Goal: Book appointment/travel/reservation

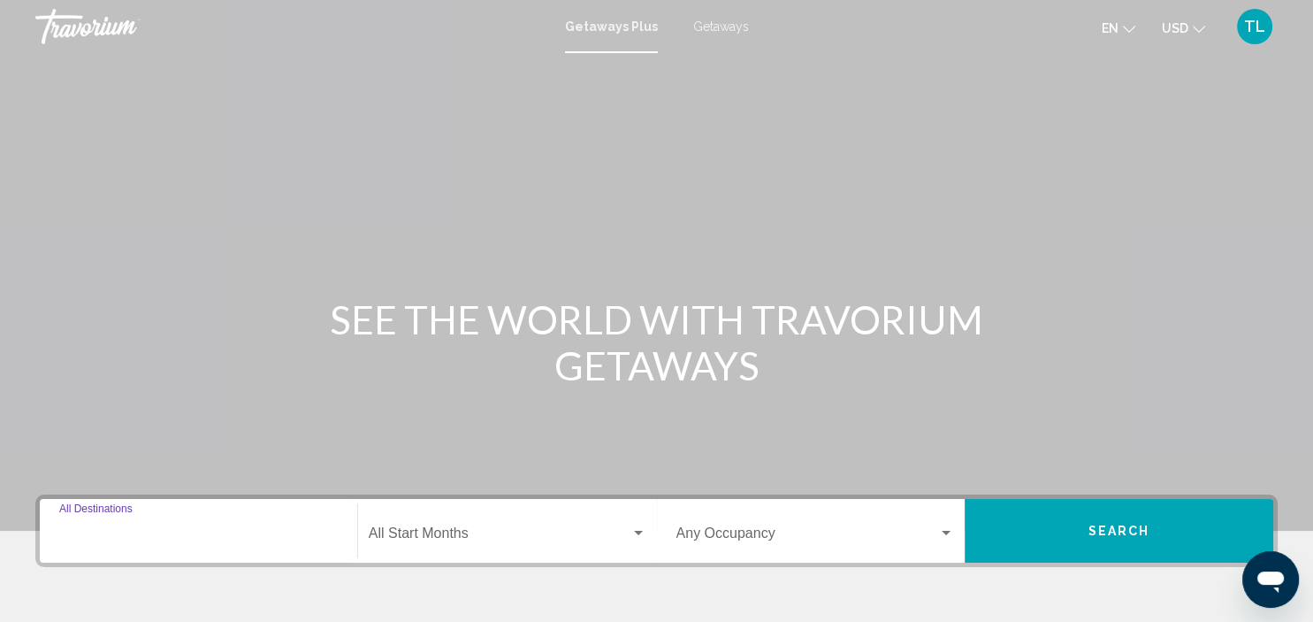
click at [101, 537] on input "Destination All Destinations" at bounding box center [198, 537] width 279 height 16
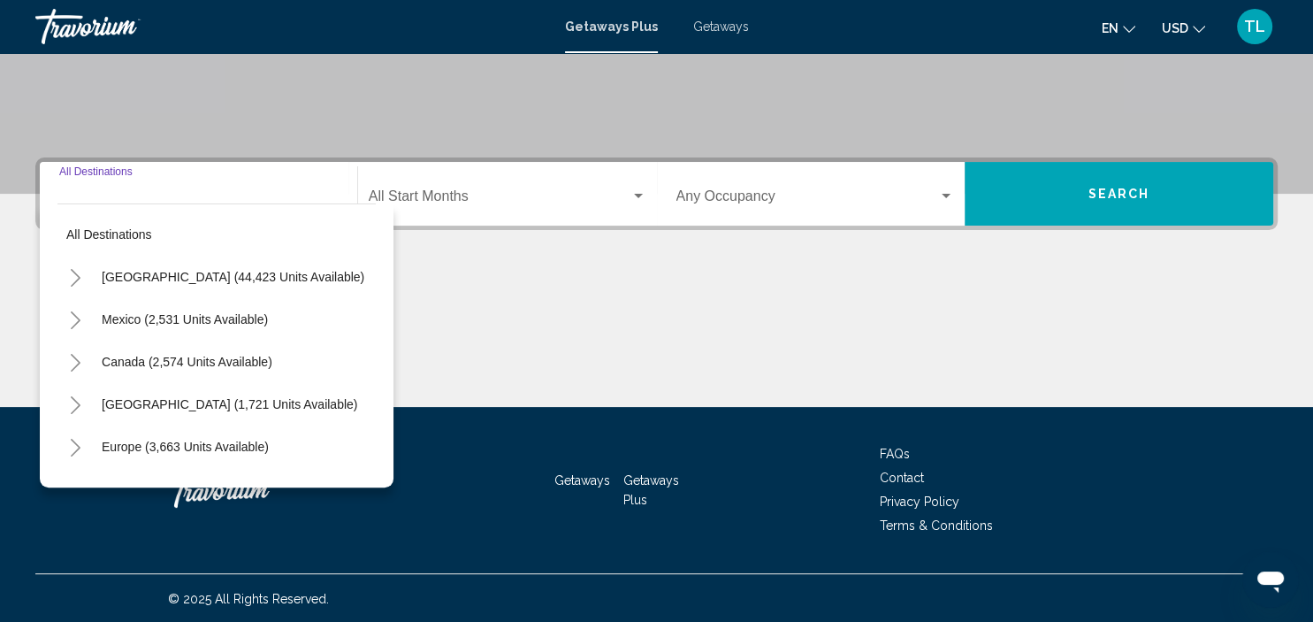
scroll to position [338, 0]
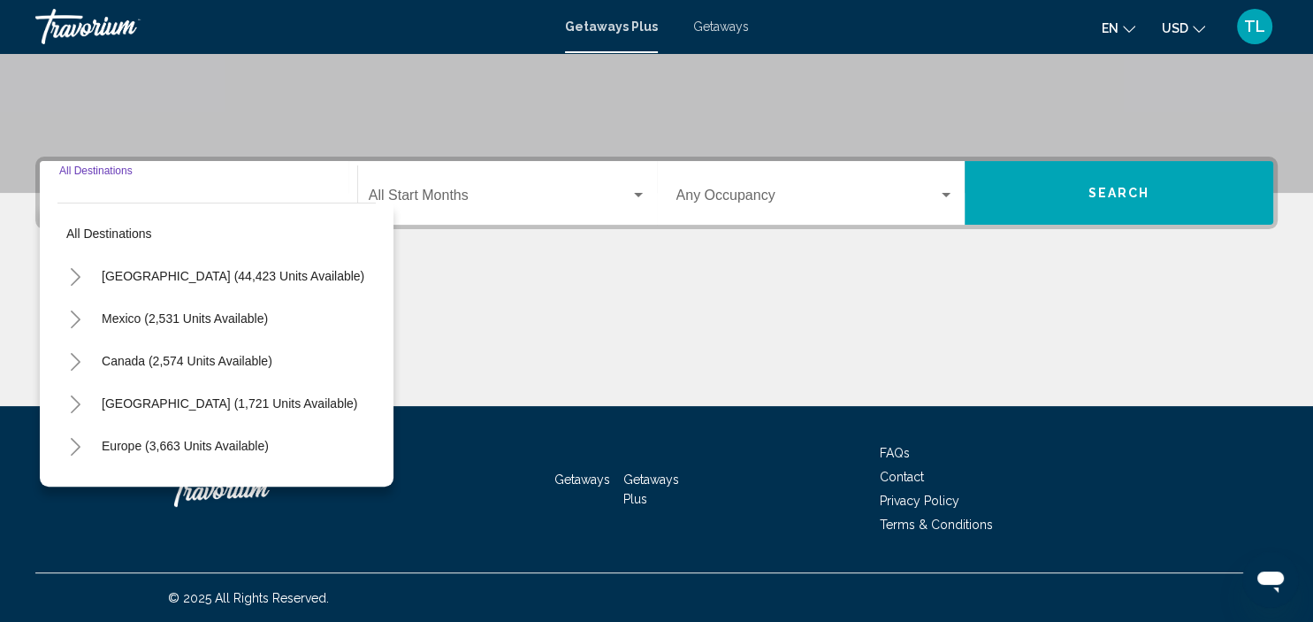
click at [77, 277] on icon "Toggle United States (44,423 units available)" at bounding box center [75, 277] width 13 height 18
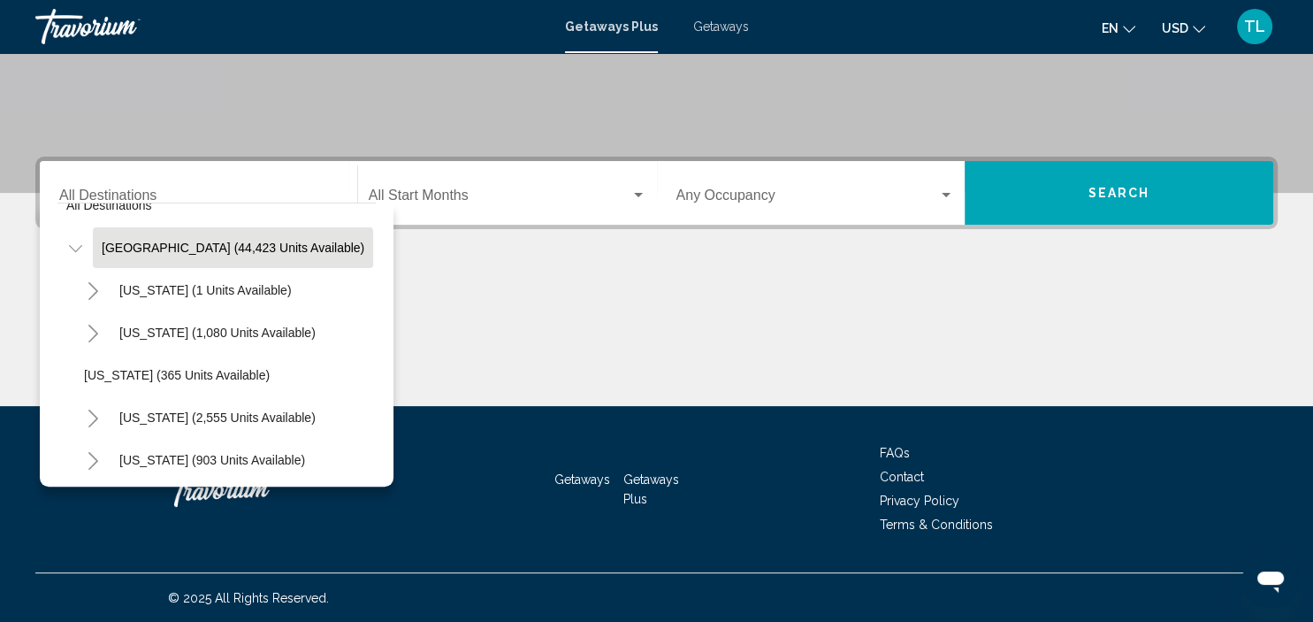
scroll to position [0, 0]
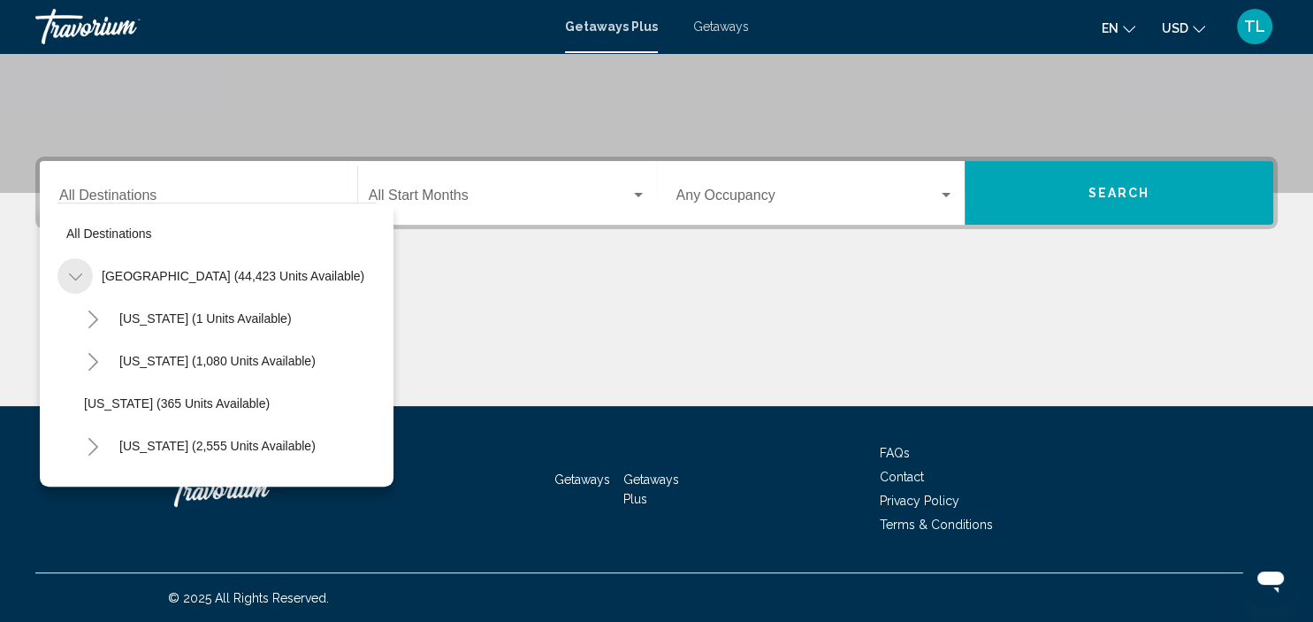
click at [81, 272] on icon "Toggle United States (44,423 units available)" at bounding box center [75, 277] width 13 height 18
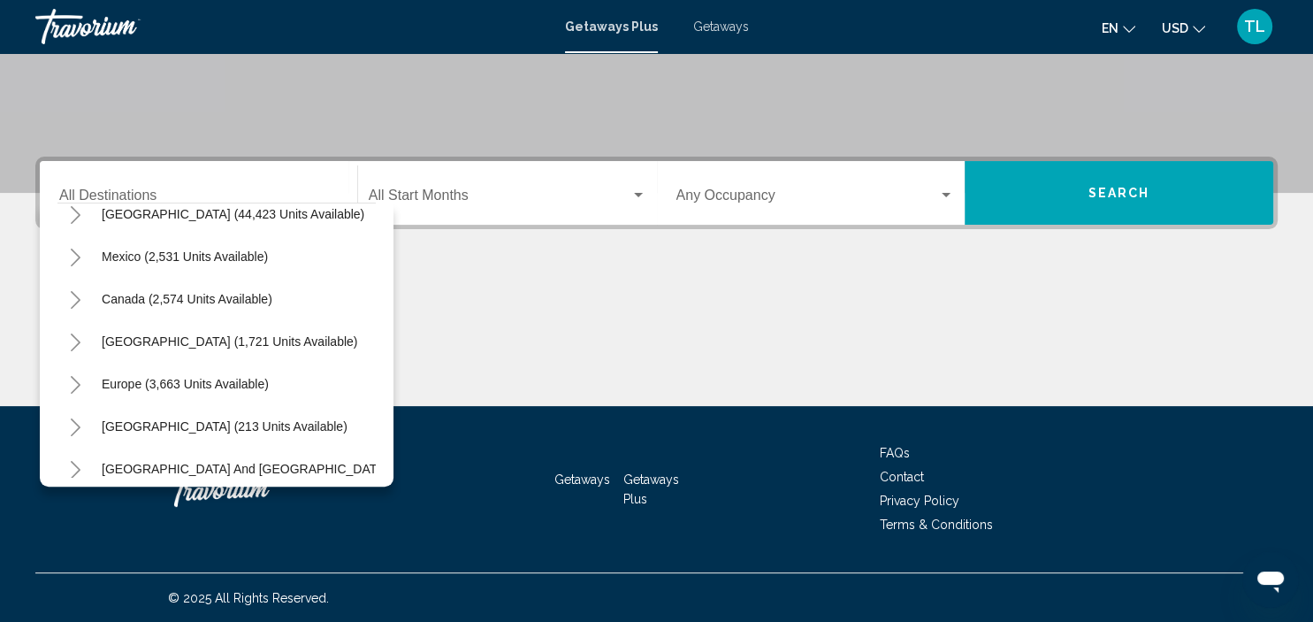
scroll to position [32, 0]
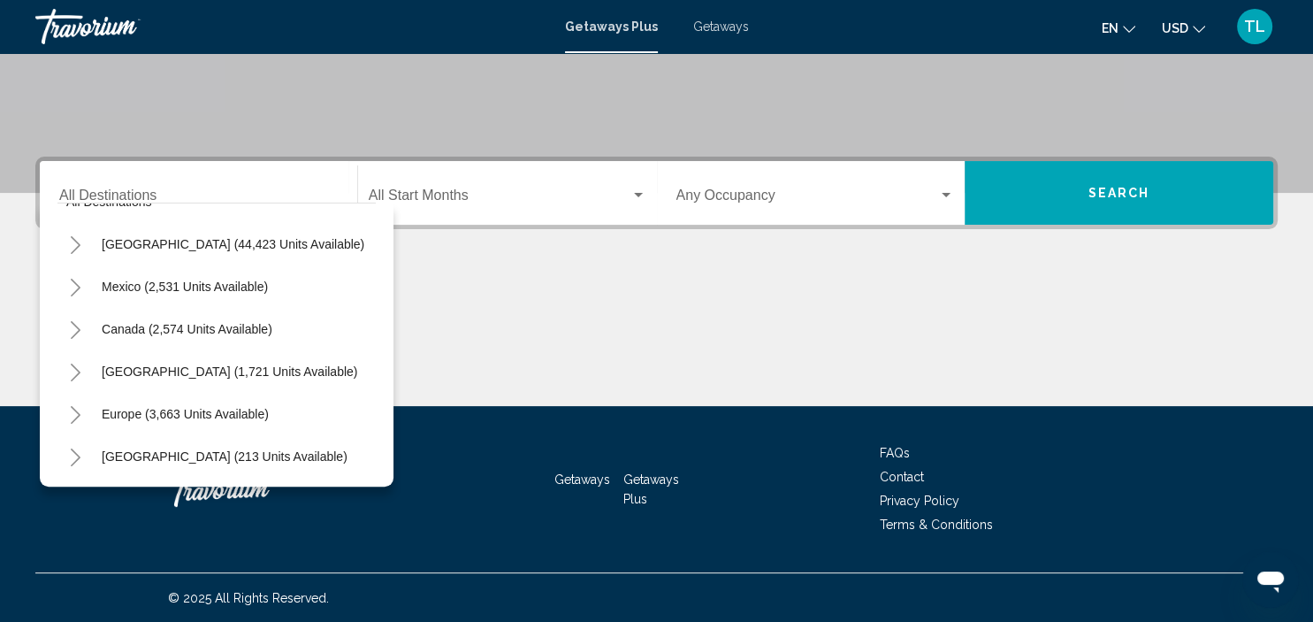
click at [72, 370] on icon "Toggle Caribbean & Atlantic Islands (1,721 units available)" at bounding box center [75, 372] width 13 height 18
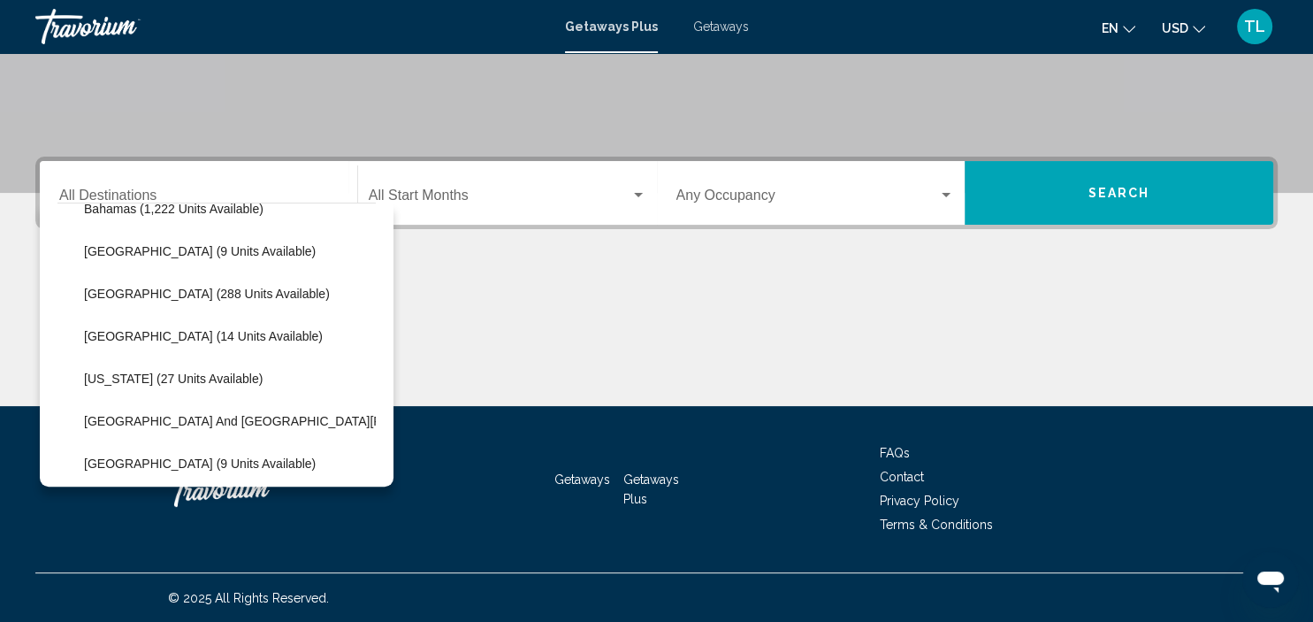
scroll to position [287, 0]
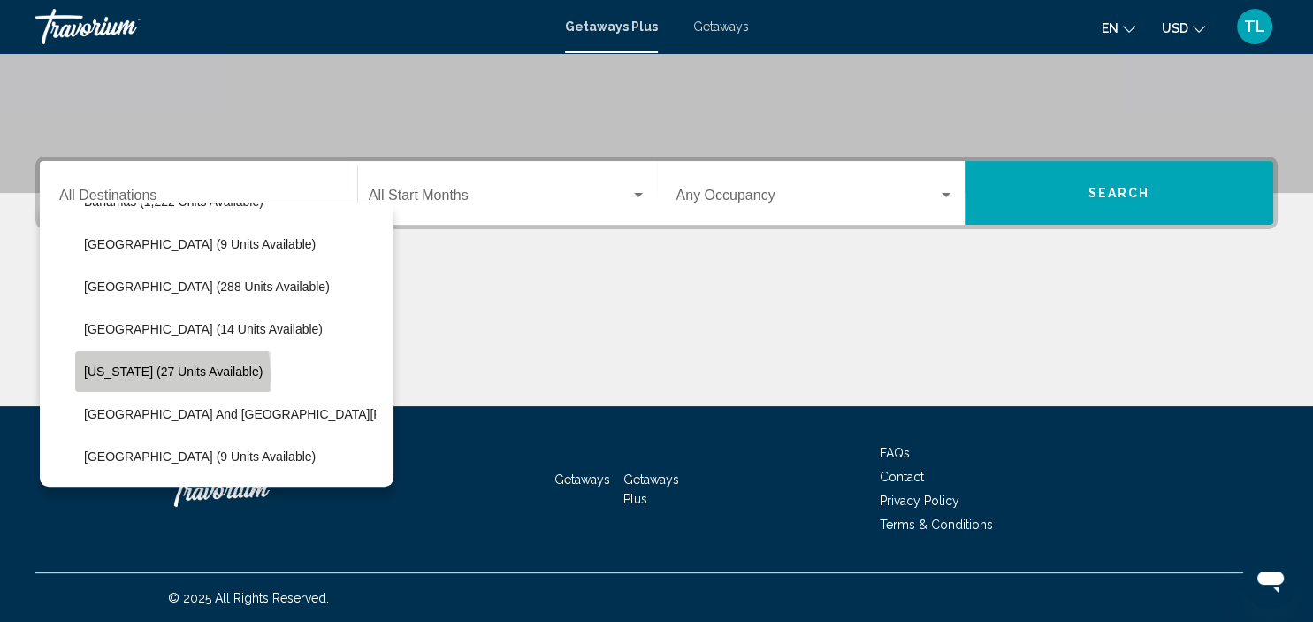
click at [113, 377] on span "[US_STATE] (27 units available)" at bounding box center [173, 371] width 179 height 14
type input "**********"
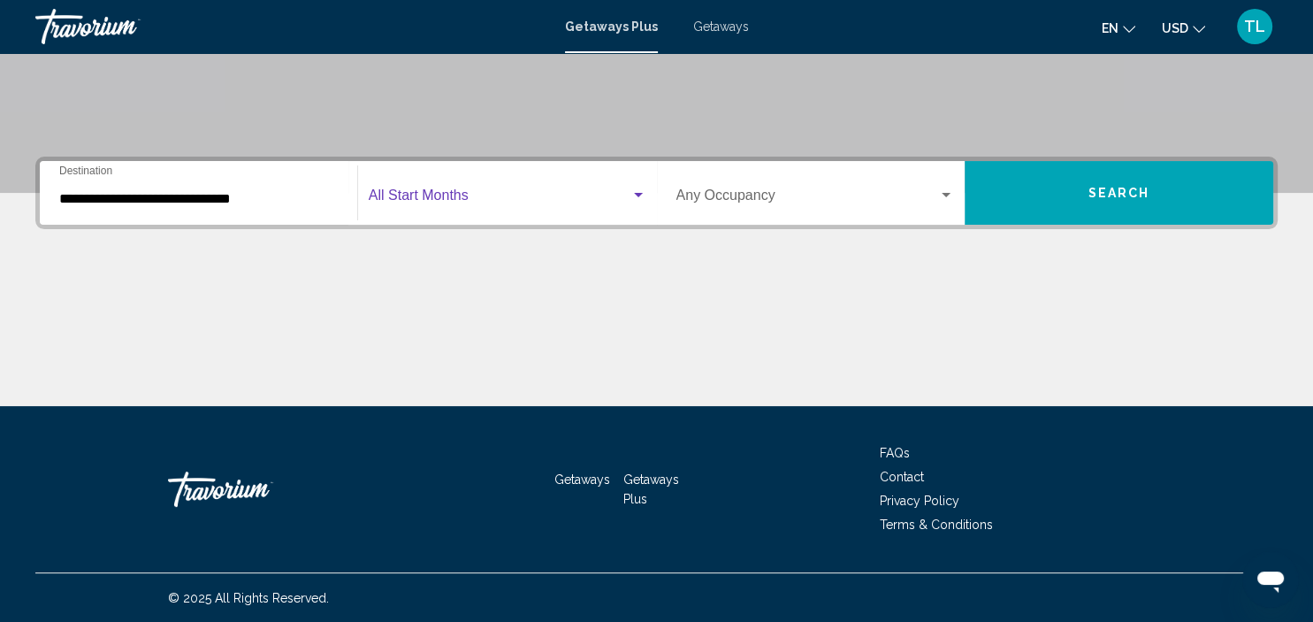
click at [468, 203] on span "Search widget" at bounding box center [500, 199] width 262 height 16
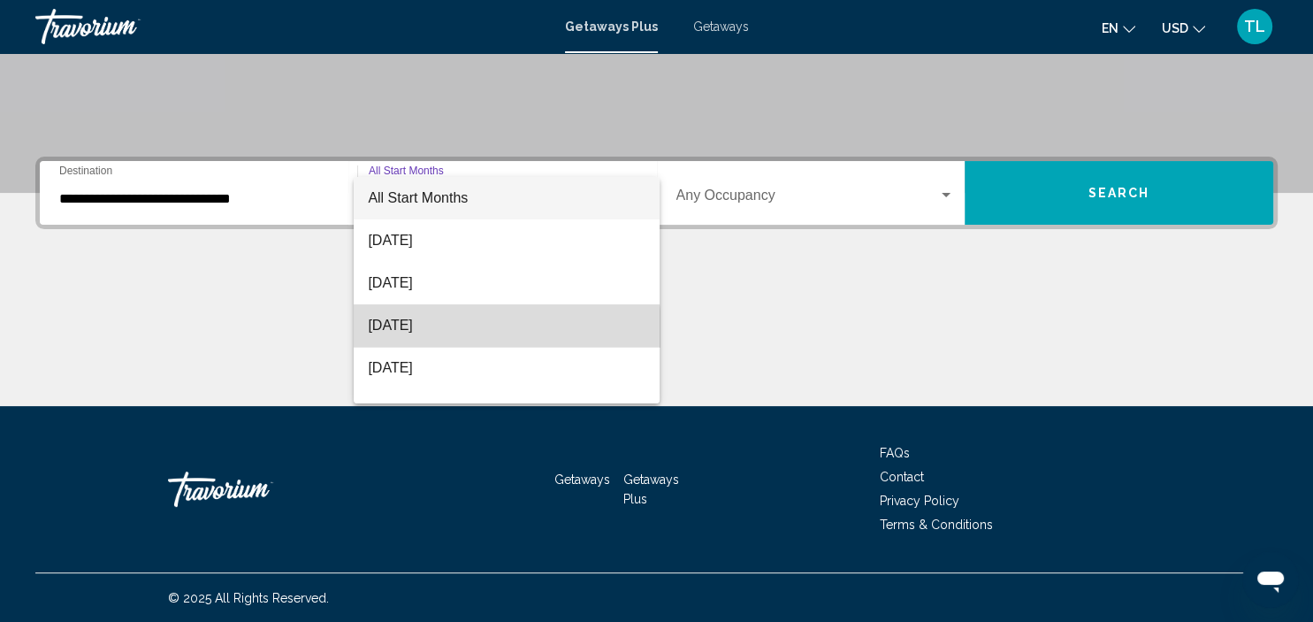
click at [437, 331] on span "[DATE]" at bounding box center [507, 325] width 278 height 42
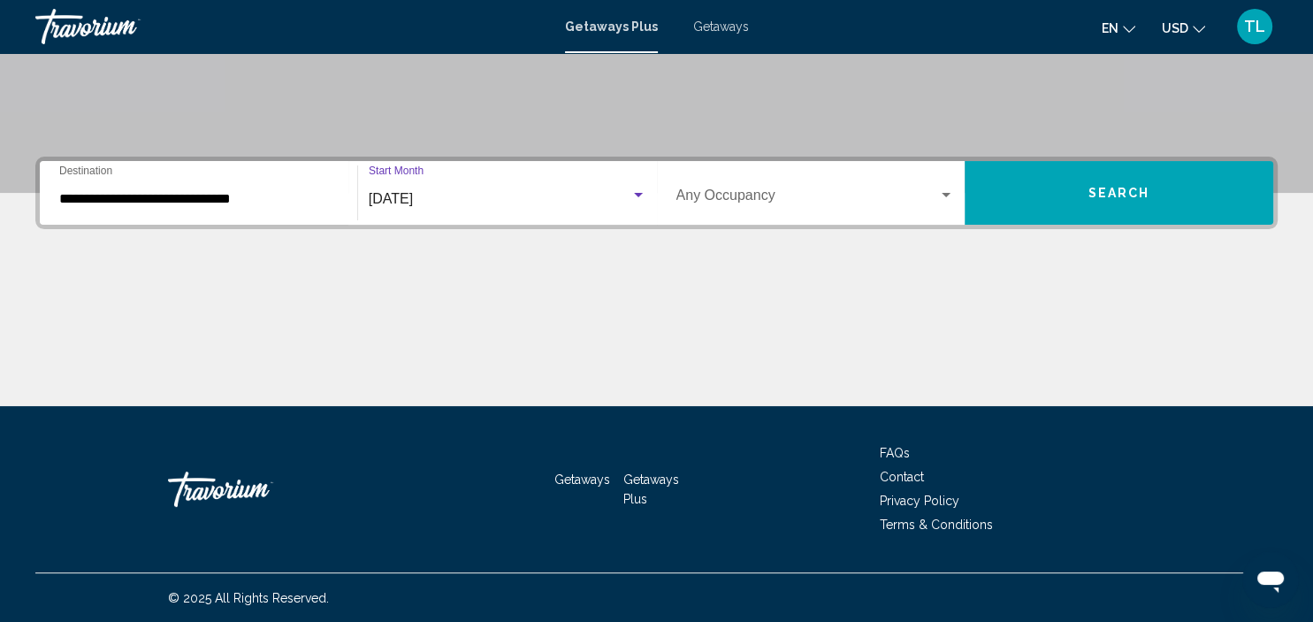
click at [1053, 191] on button "Search" at bounding box center [1119, 193] width 309 height 64
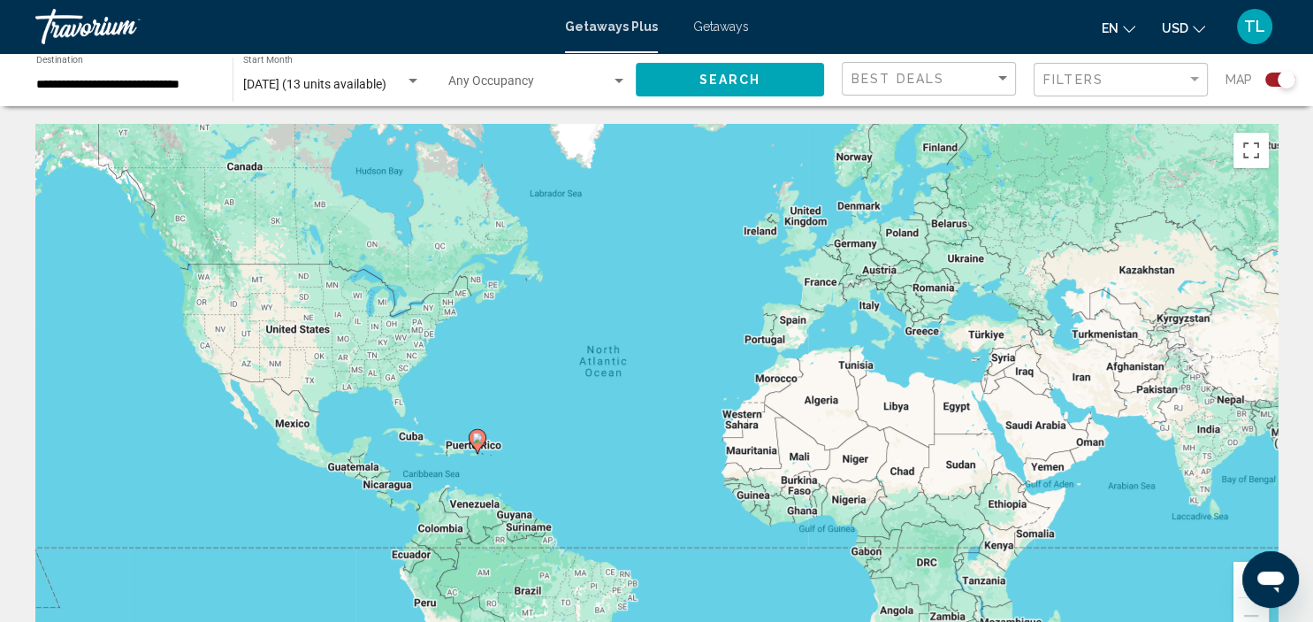
click at [414, 77] on div "Search widget" at bounding box center [413, 81] width 16 height 14
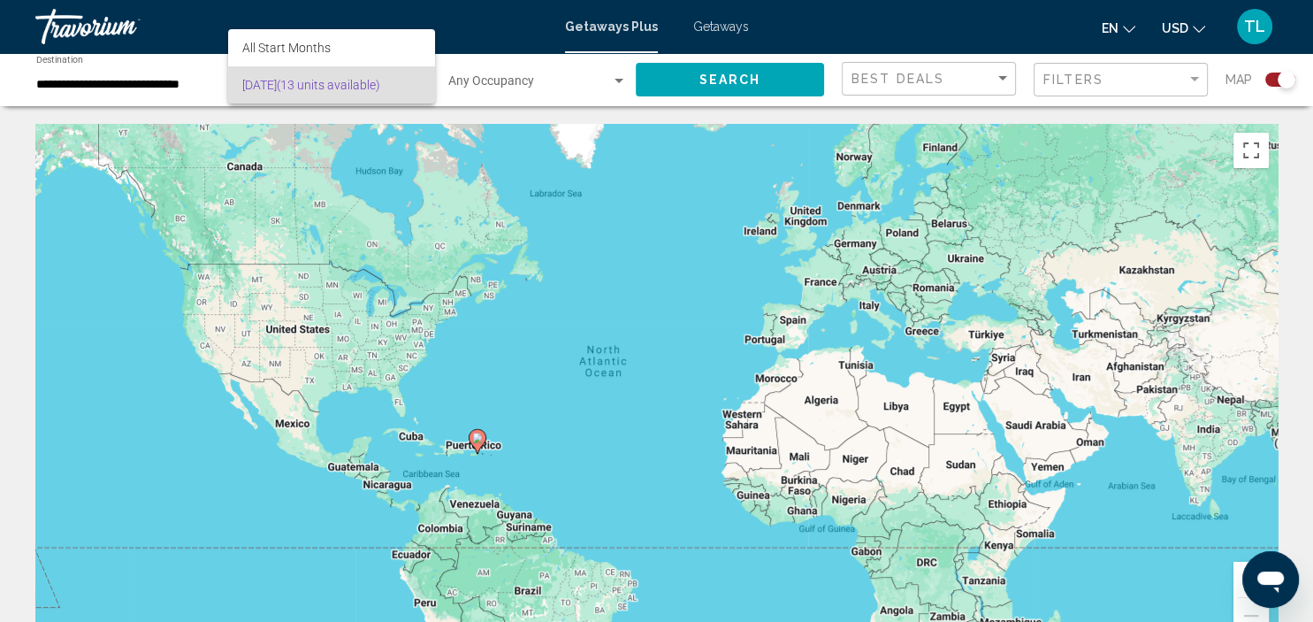
click at [585, 84] on div at bounding box center [656, 311] width 1313 height 622
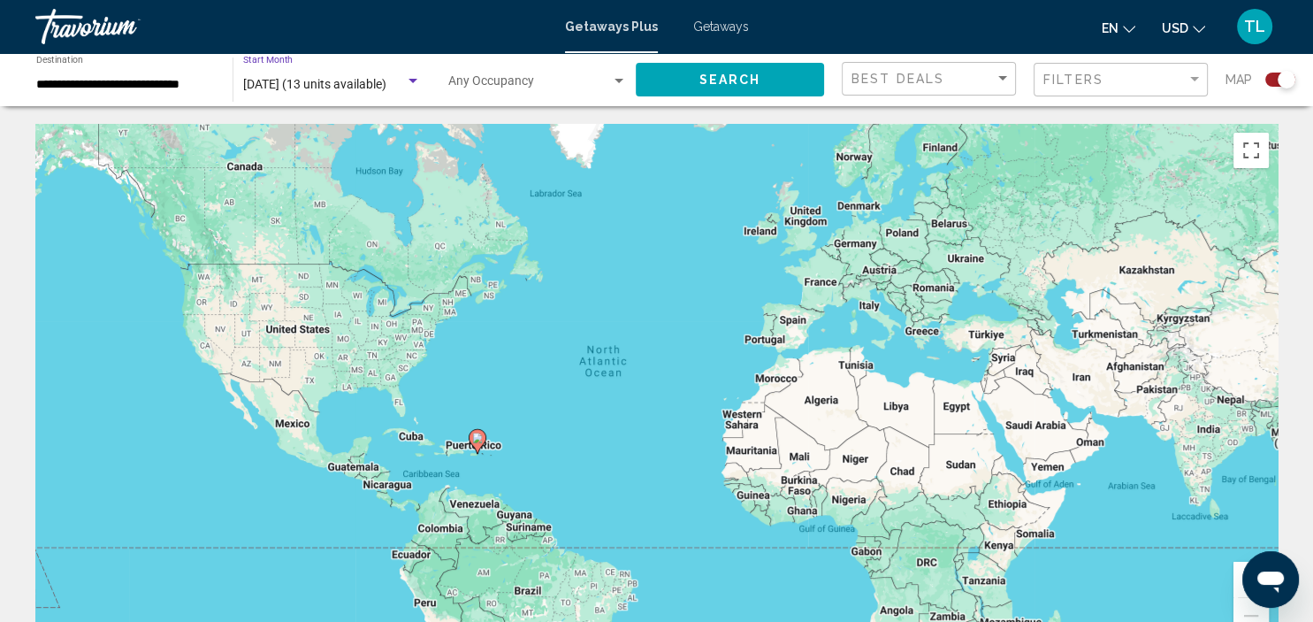
click at [299, 80] on span "[DATE] (13 units available)" at bounding box center [314, 84] width 143 height 14
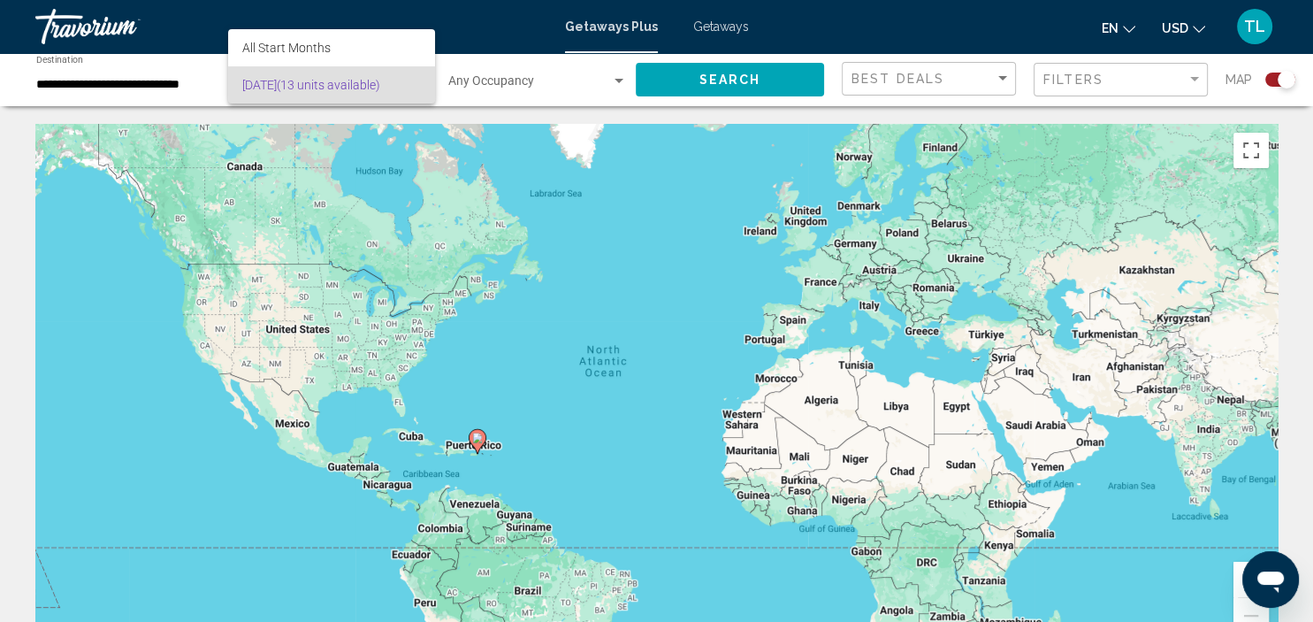
click at [516, 82] on div at bounding box center [656, 311] width 1313 height 622
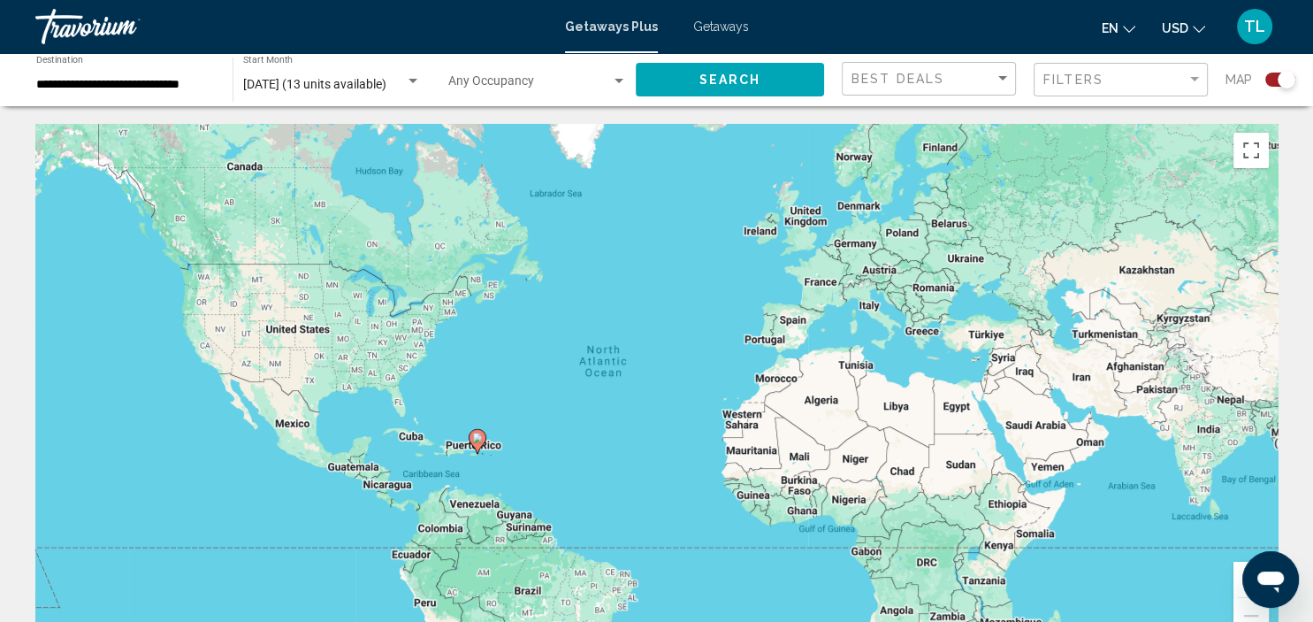
click at [423, 85] on div "[DATE] (13 units available) Start Month All Start Months" at bounding box center [331, 80] width 196 height 49
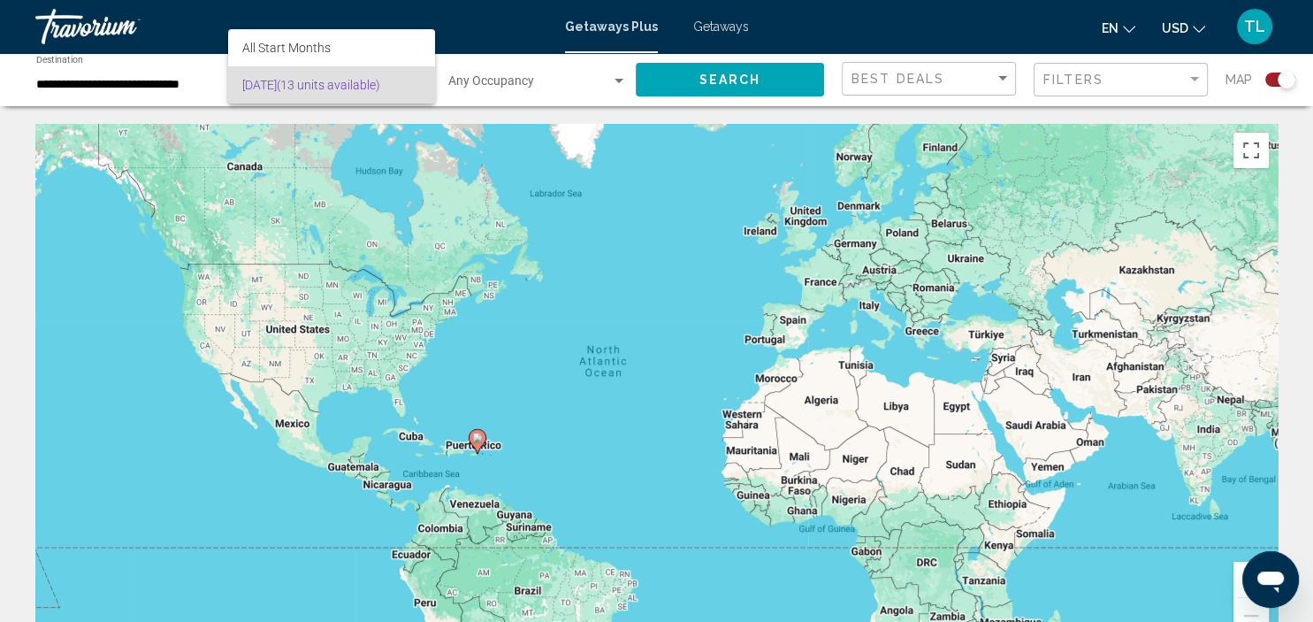
click at [989, 30] on div at bounding box center [656, 311] width 1313 height 622
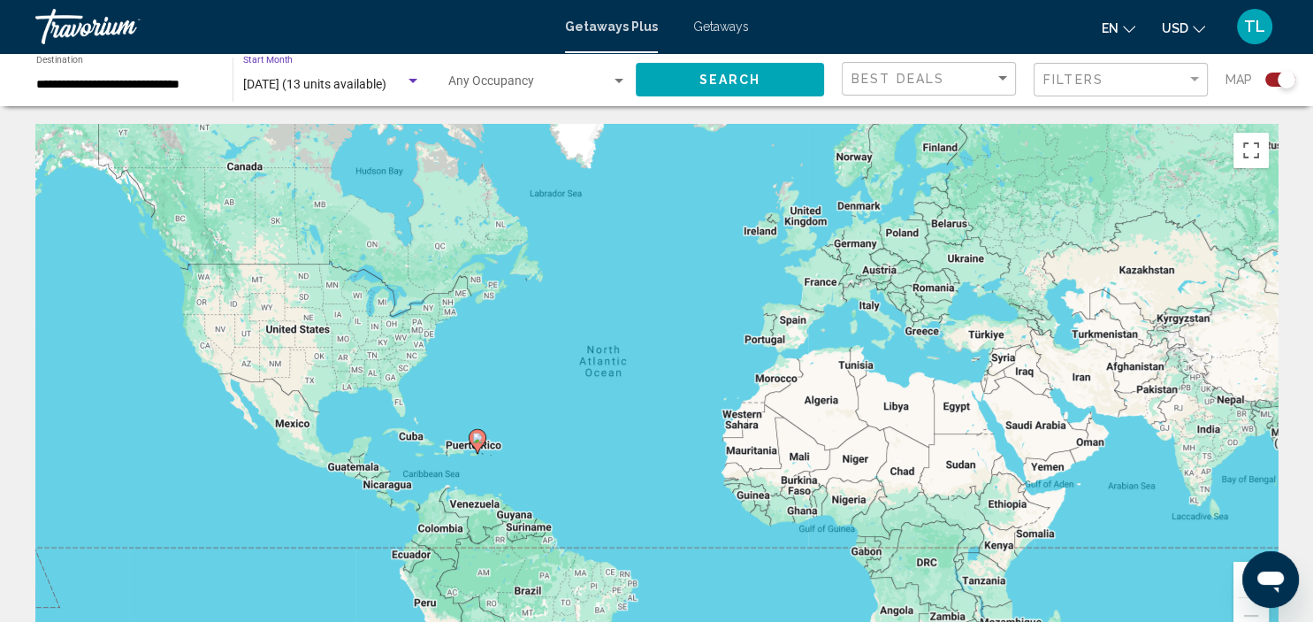
click at [412, 76] on div "Search widget" at bounding box center [413, 81] width 16 height 14
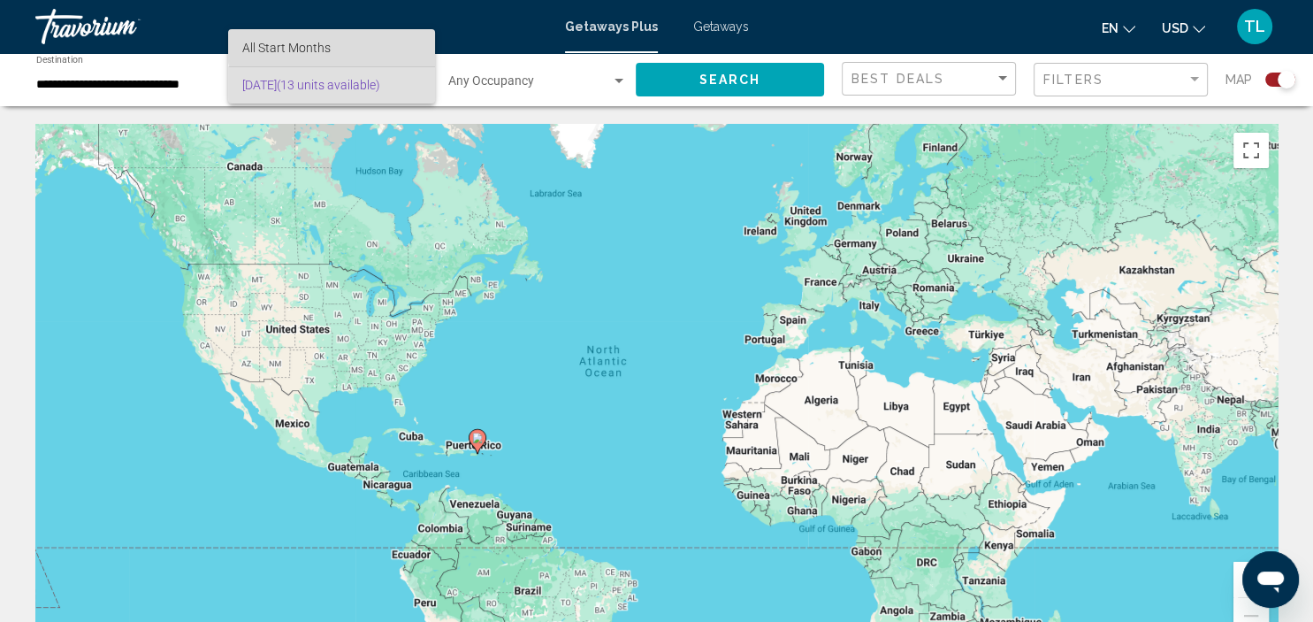
click at [356, 48] on span "All Start Months" at bounding box center [331, 47] width 178 height 37
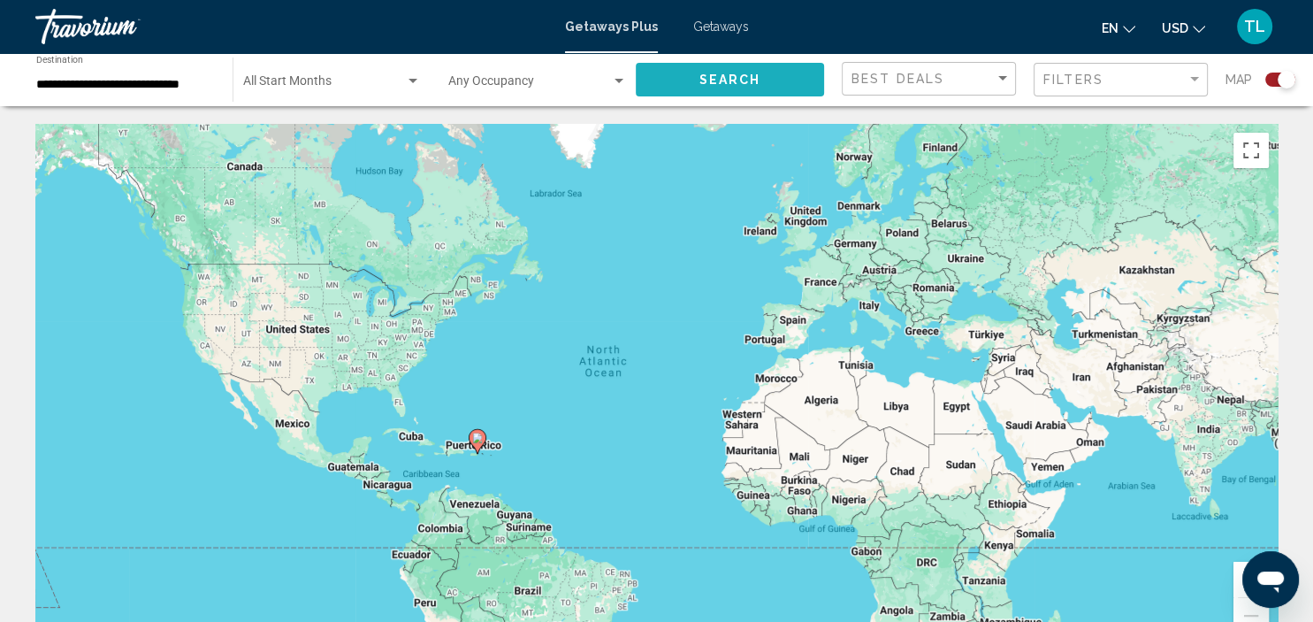
click at [761, 73] on button "Search" at bounding box center [730, 79] width 188 height 33
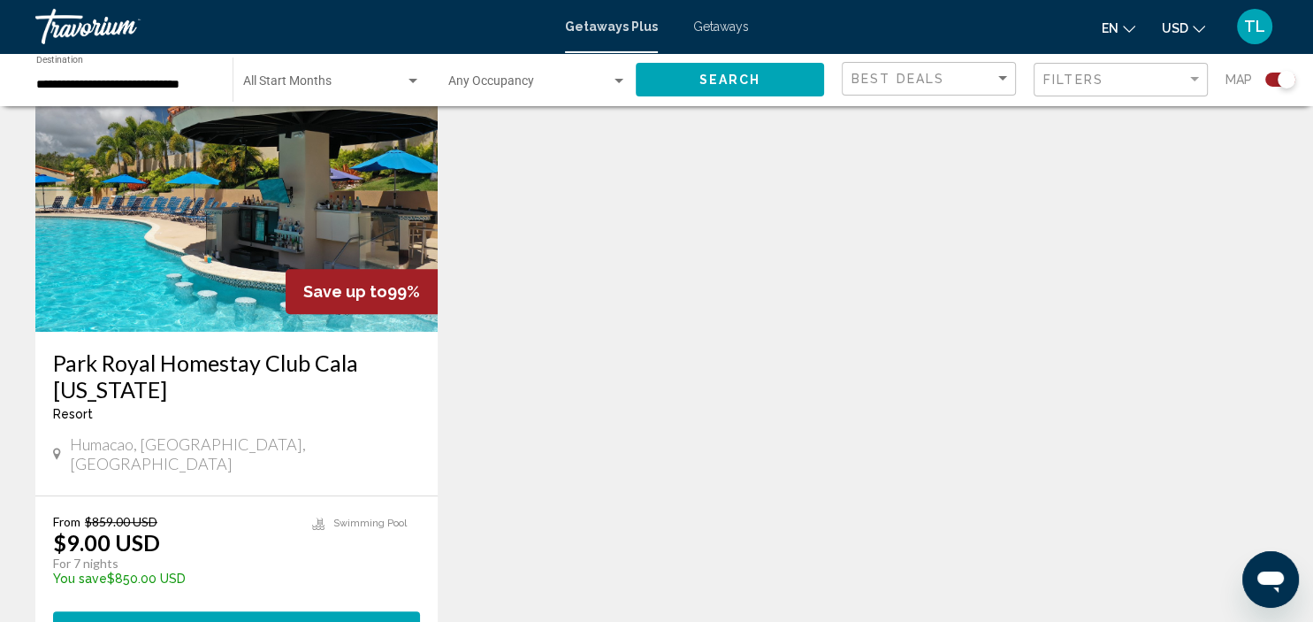
scroll to position [700, 0]
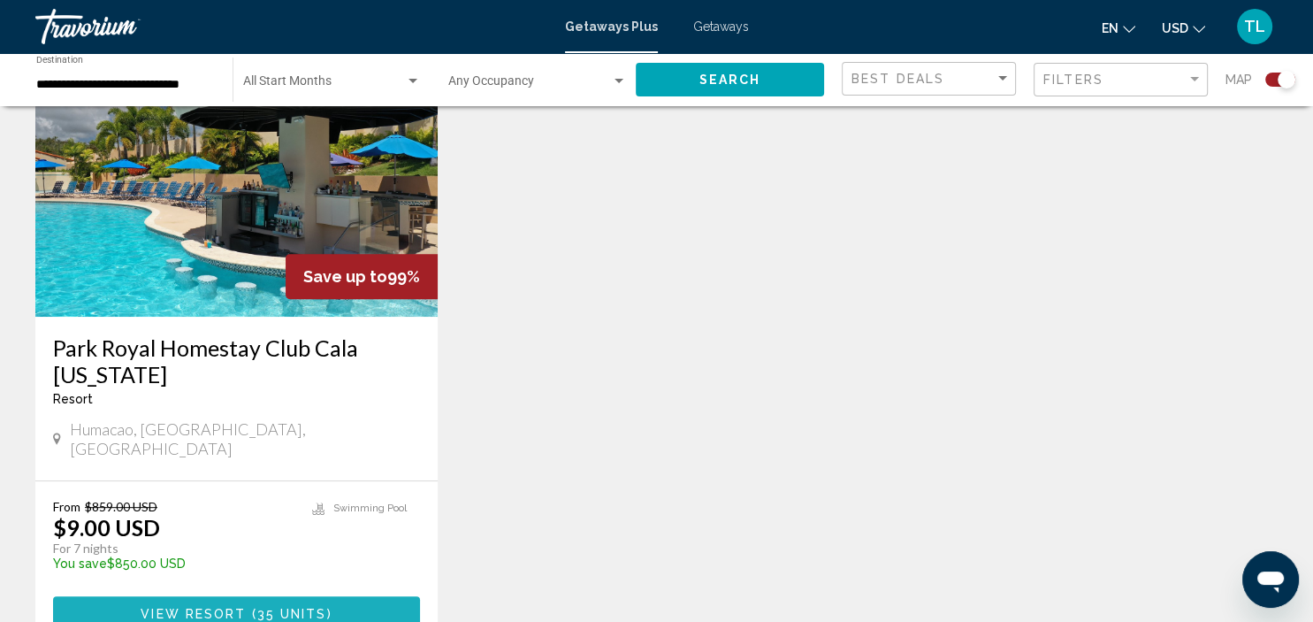
click at [228, 606] on span "View Resort" at bounding box center [193, 613] width 105 height 14
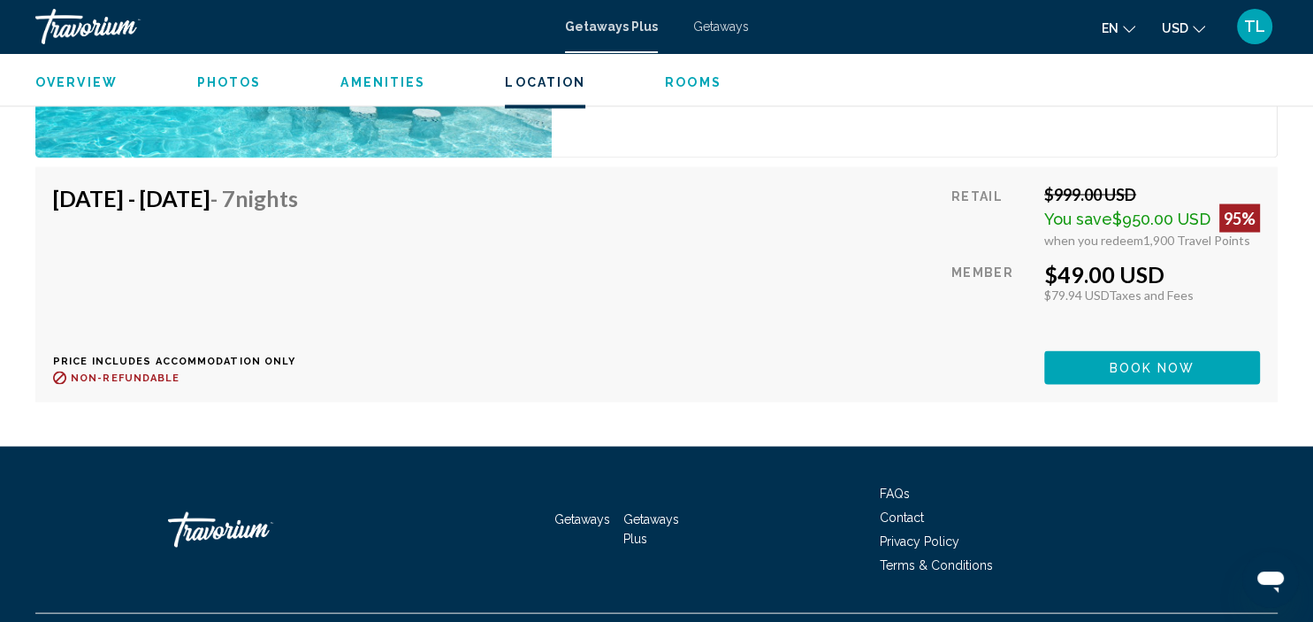
scroll to position [7863, 0]
